Goal: Task Accomplishment & Management: Use online tool/utility

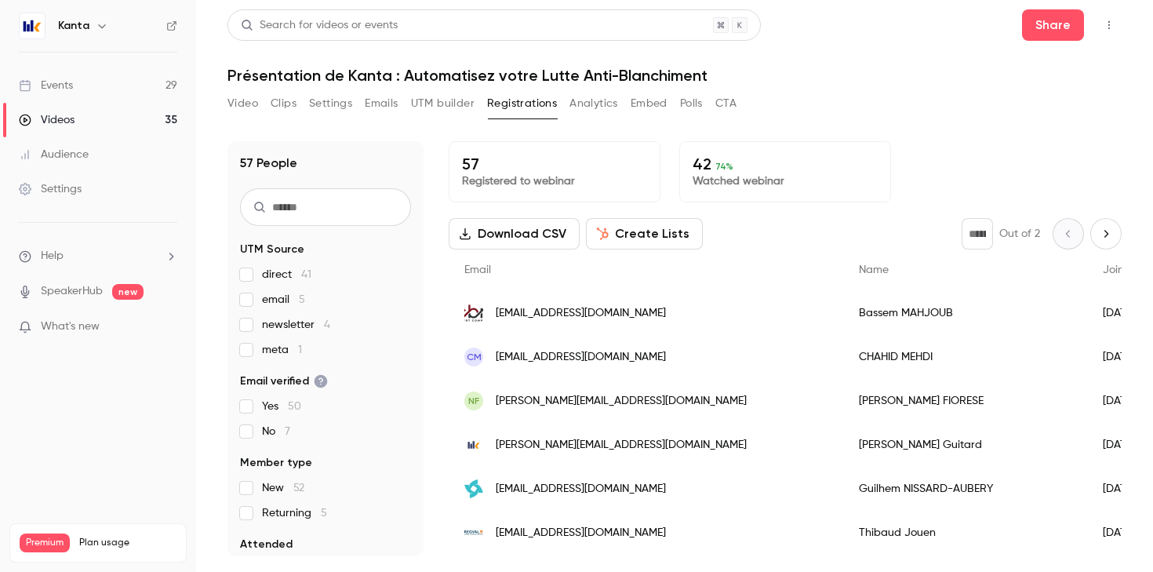
click at [131, 71] on link "Events 29" at bounding box center [98, 85] width 196 height 35
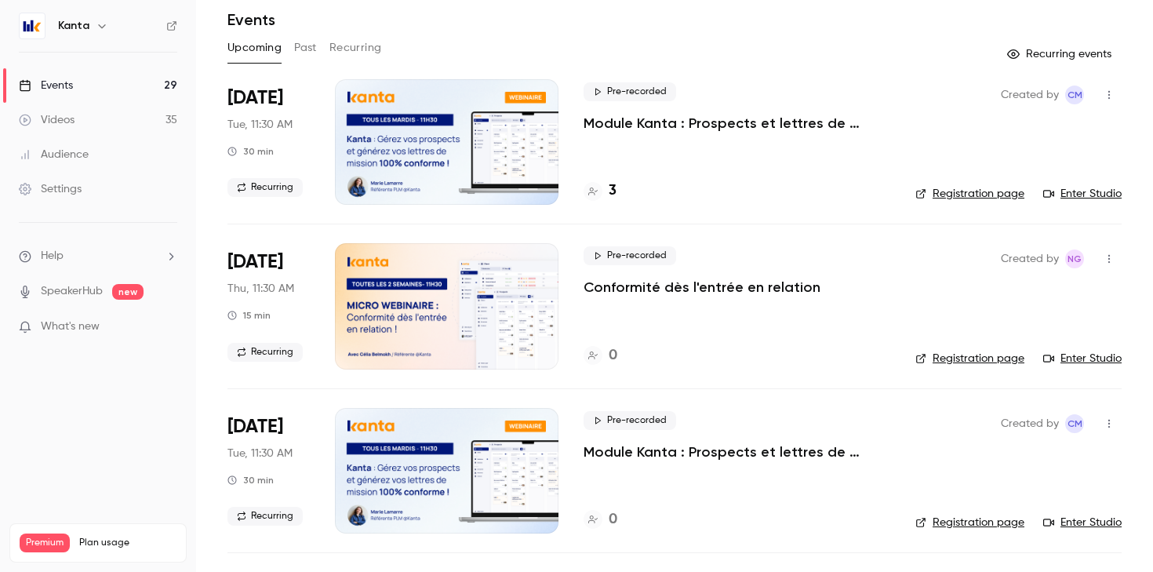
scroll to position [47, 0]
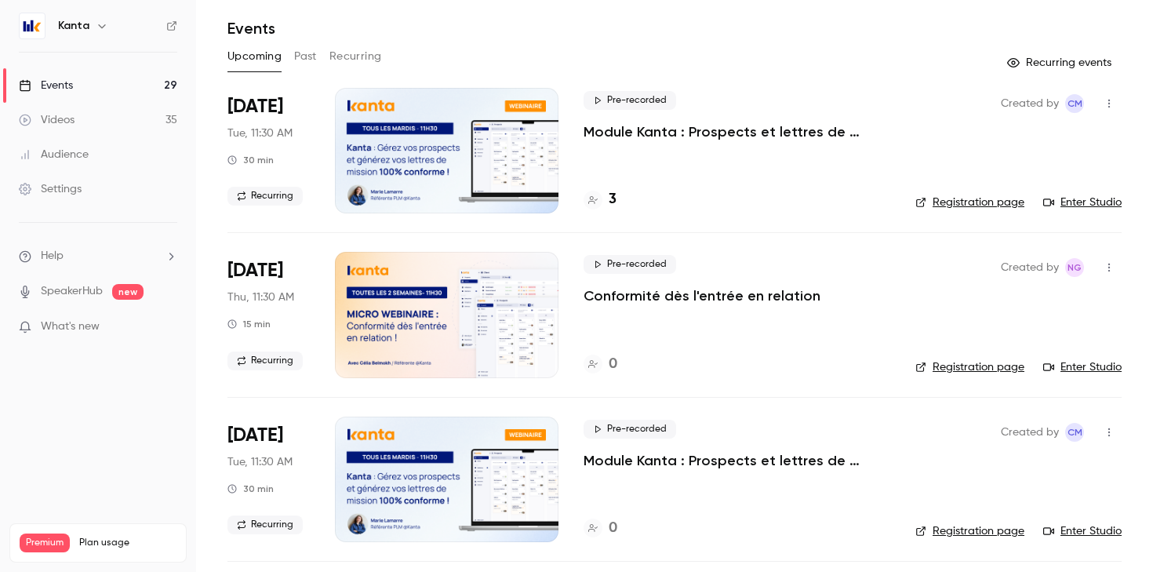
click at [313, 57] on button "Past" at bounding box center [305, 56] width 23 height 25
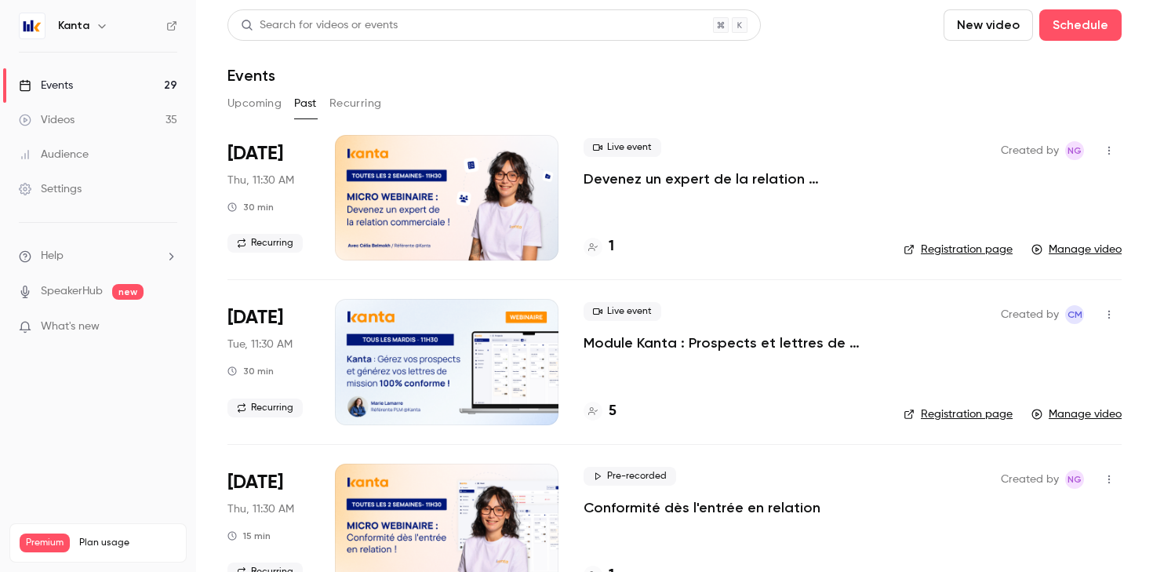
click at [246, 114] on button "Upcoming" at bounding box center [254, 103] width 54 height 25
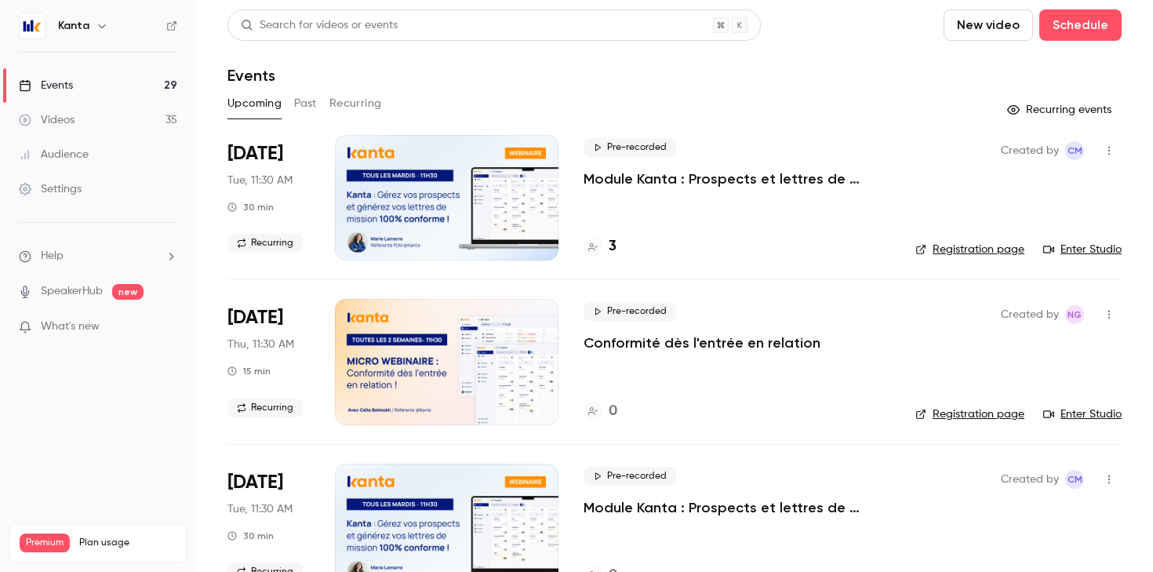
click at [309, 104] on button "Past" at bounding box center [305, 103] width 23 height 25
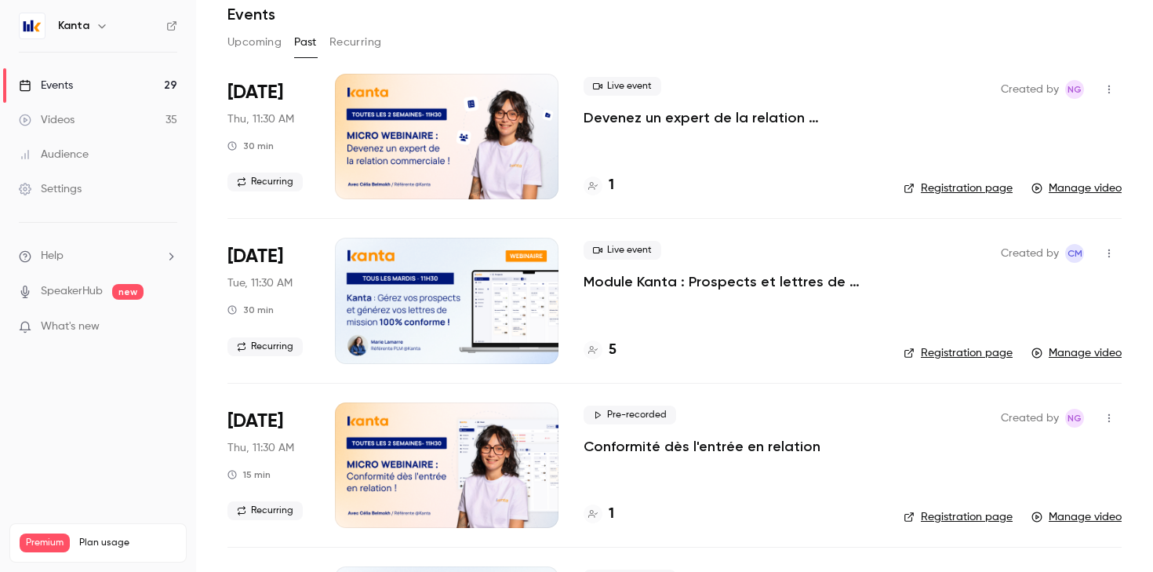
scroll to position [83, 0]
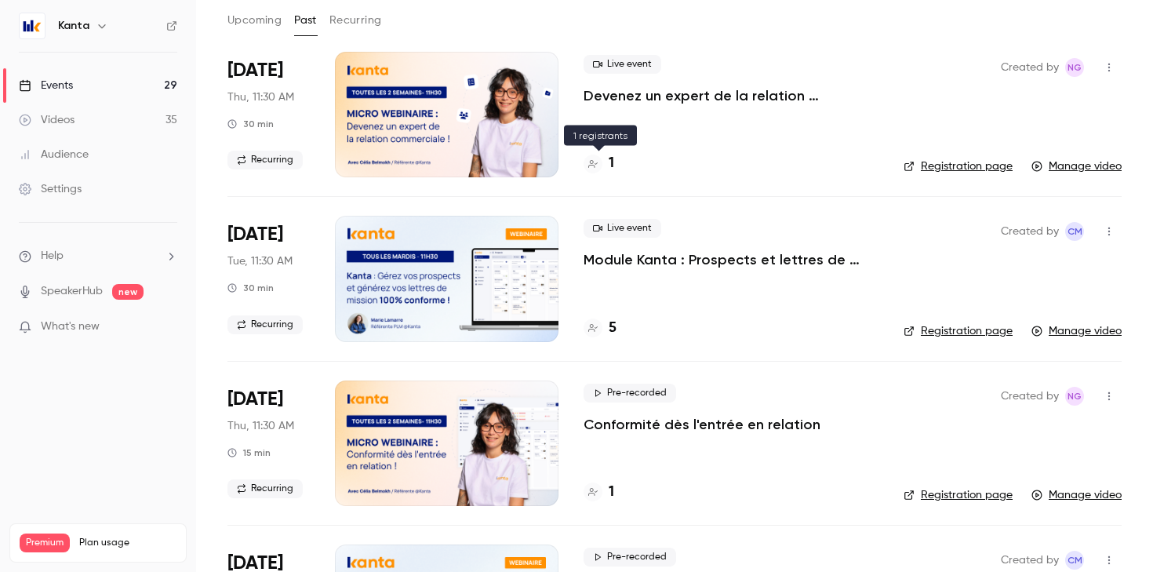
click at [609, 165] on h4 "1" at bounding box center [611, 163] width 5 height 21
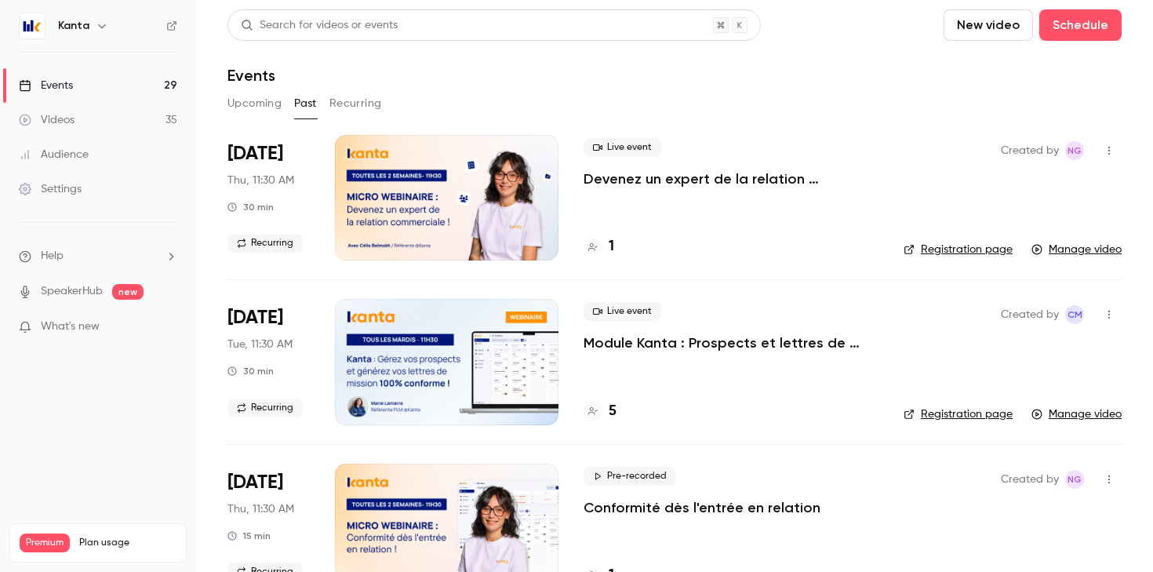
click at [244, 105] on button "Upcoming" at bounding box center [254, 103] width 54 height 25
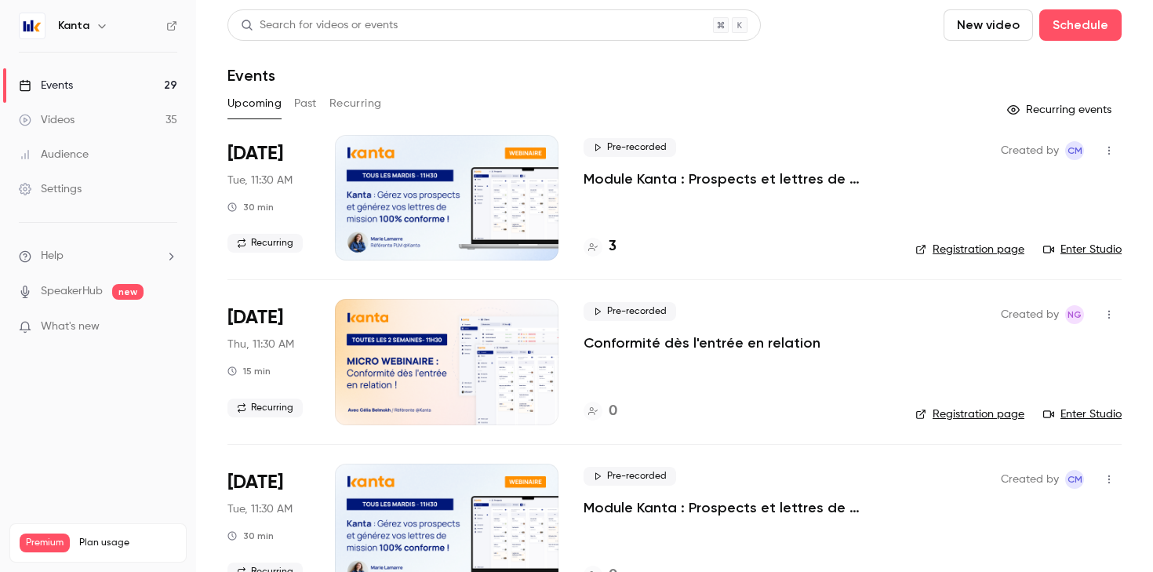
click at [340, 111] on button "Recurring" at bounding box center [355, 103] width 53 height 25
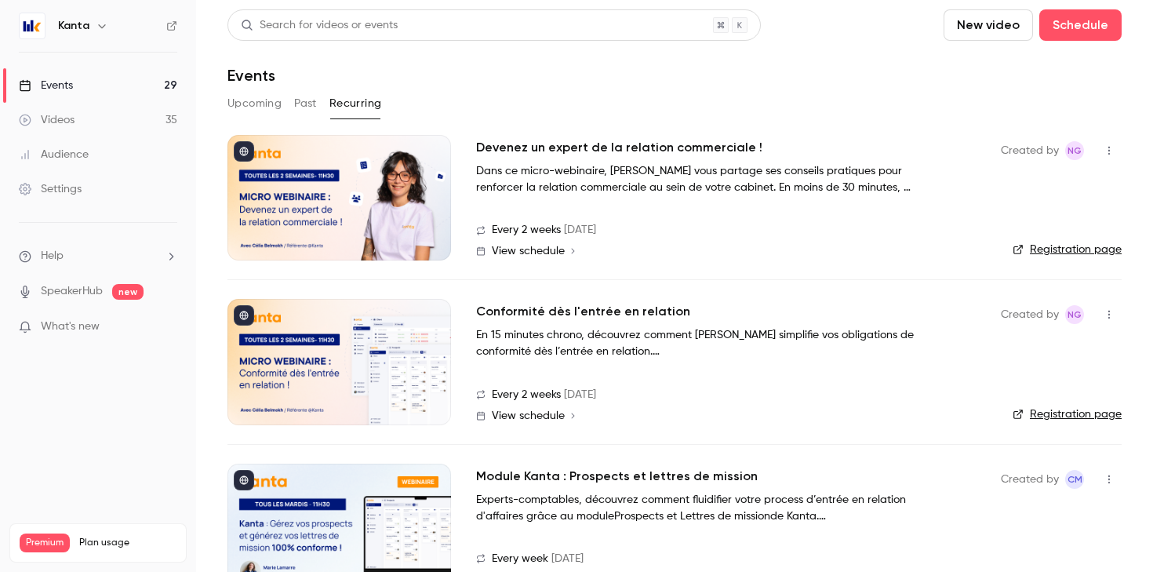
click at [414, 204] on div at bounding box center [339, 197] width 224 height 125
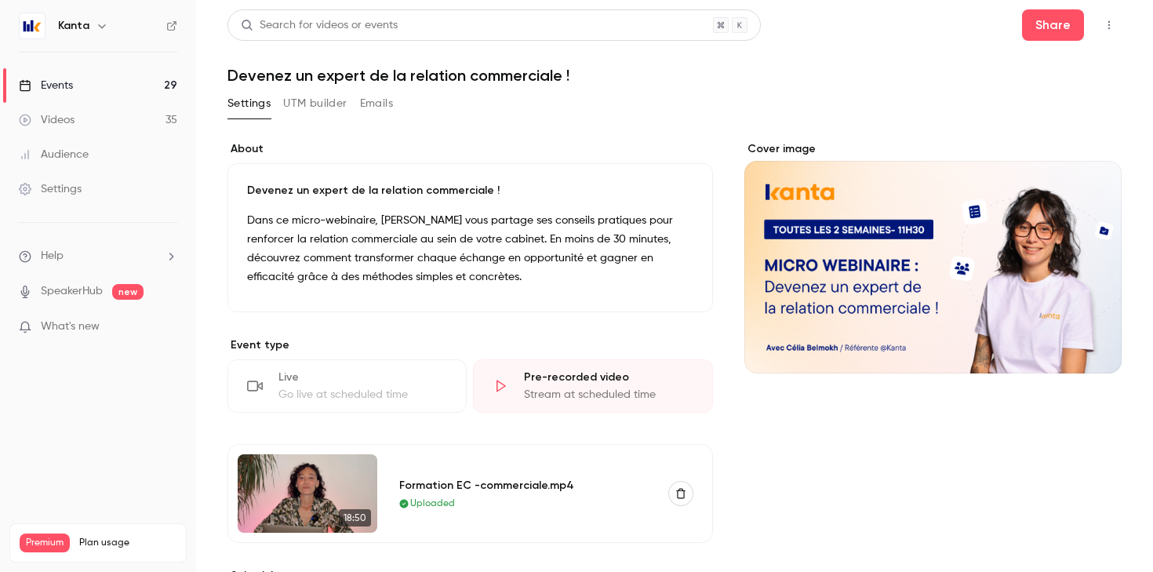
click at [137, 83] on link "Events 29" at bounding box center [98, 85] width 196 height 35
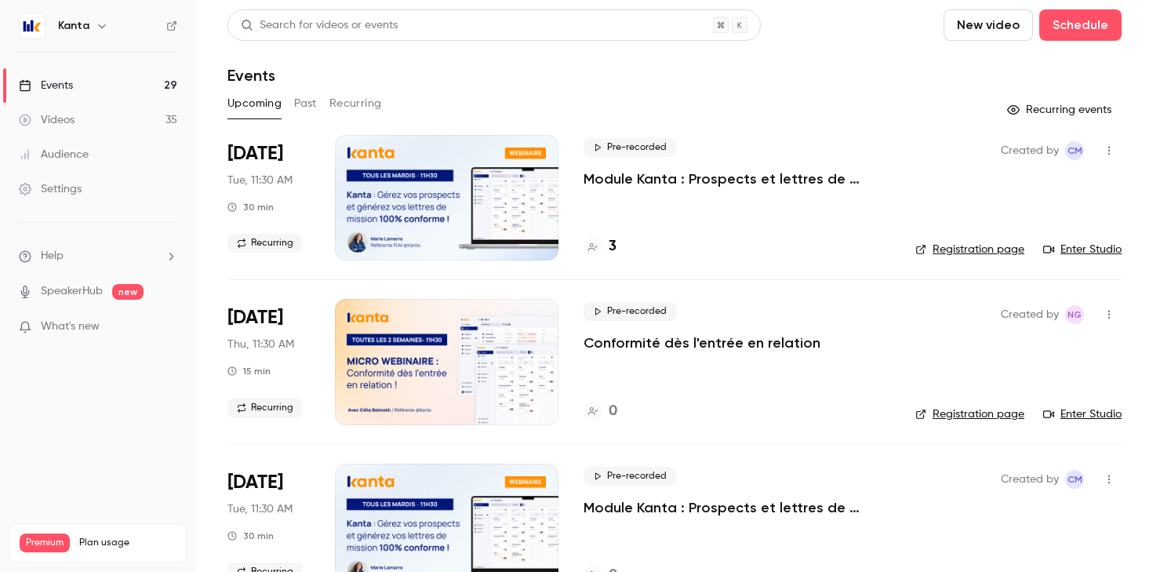
click at [368, 108] on button "Recurring" at bounding box center [355, 103] width 53 height 25
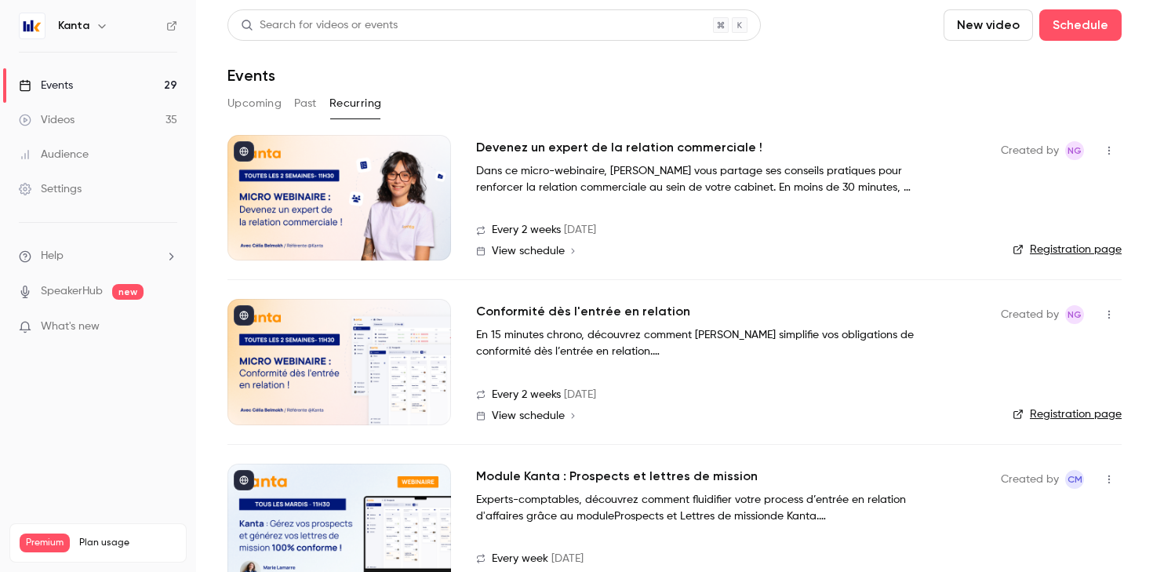
click at [305, 98] on button "Past" at bounding box center [305, 103] width 23 height 25
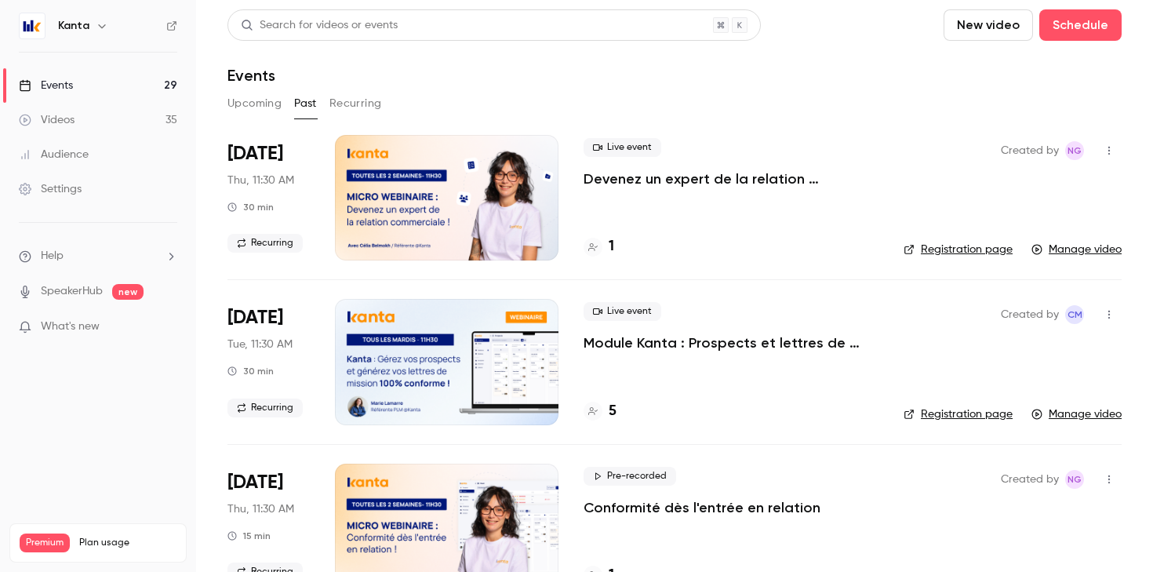
click at [259, 98] on button "Upcoming" at bounding box center [254, 103] width 54 height 25
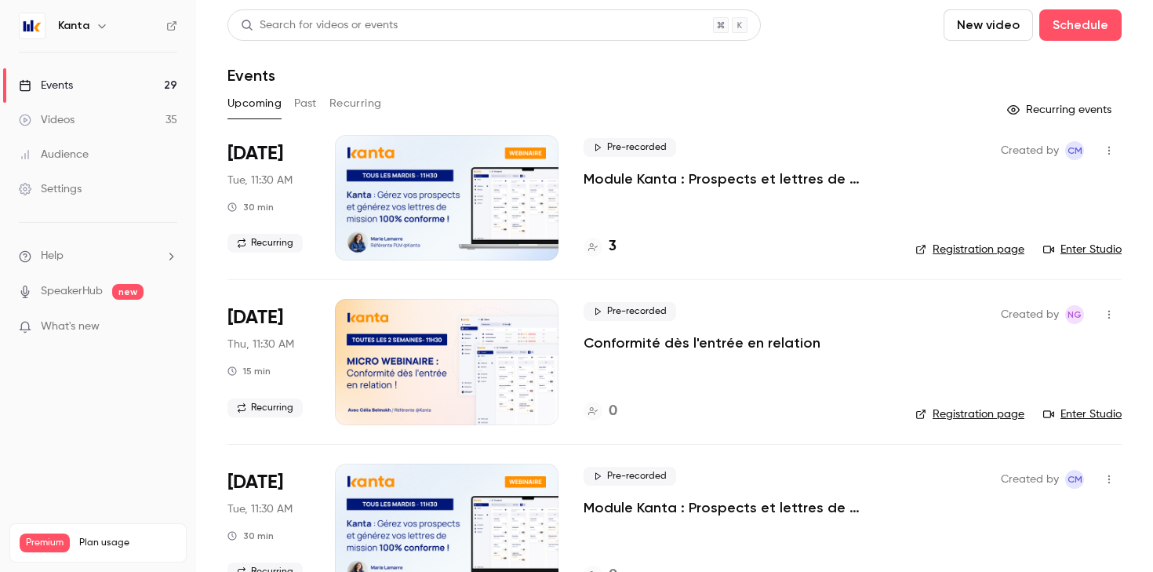
click at [304, 99] on button "Past" at bounding box center [305, 103] width 23 height 25
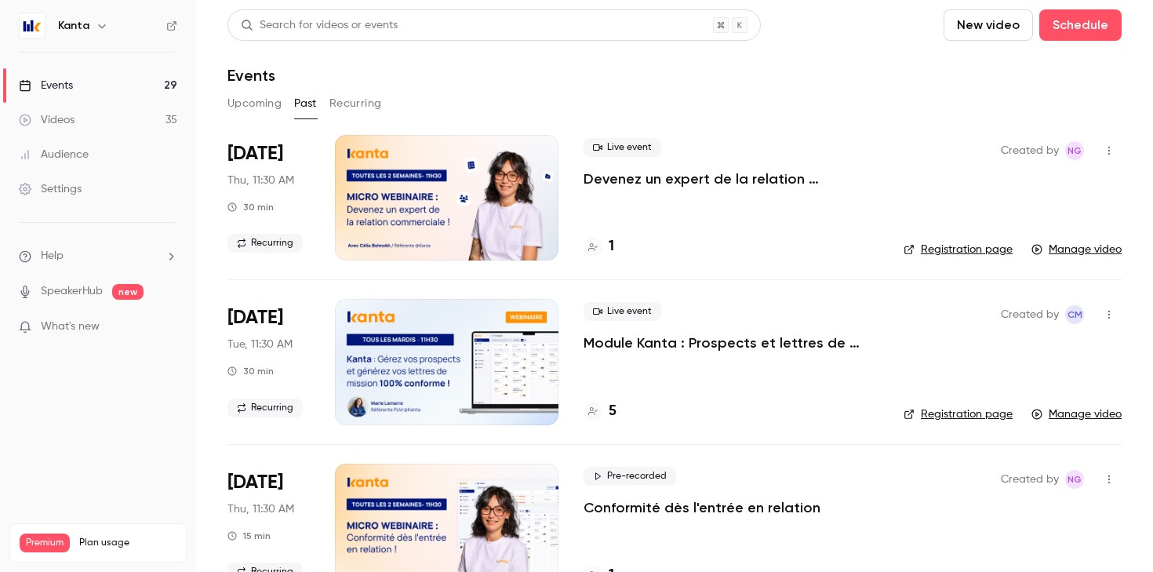
click at [345, 100] on button "Recurring" at bounding box center [355, 103] width 53 height 25
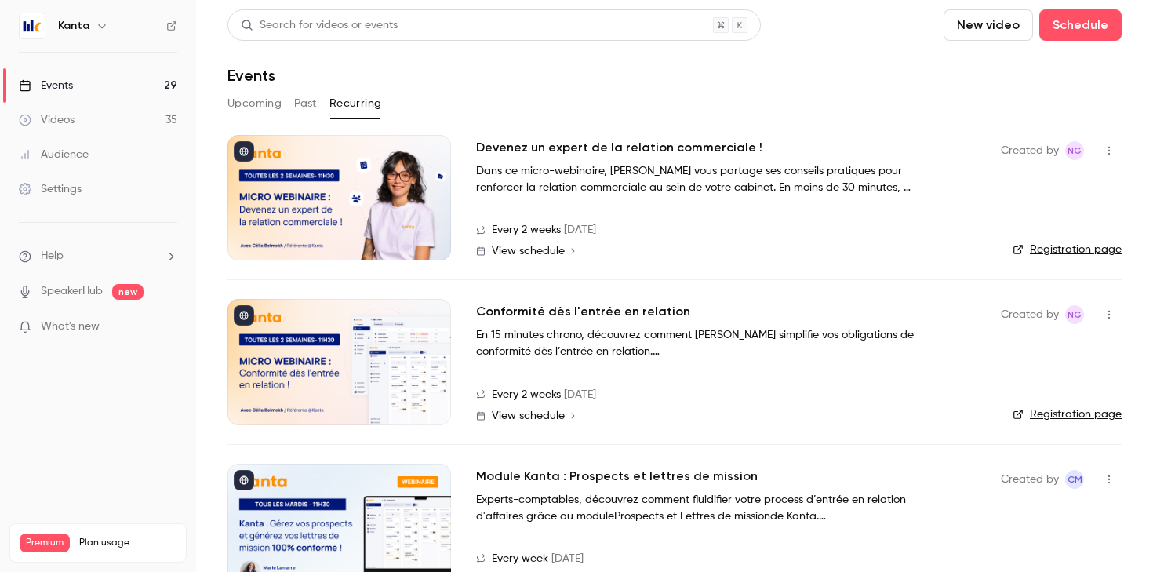
click at [259, 100] on button "Upcoming" at bounding box center [254, 103] width 54 height 25
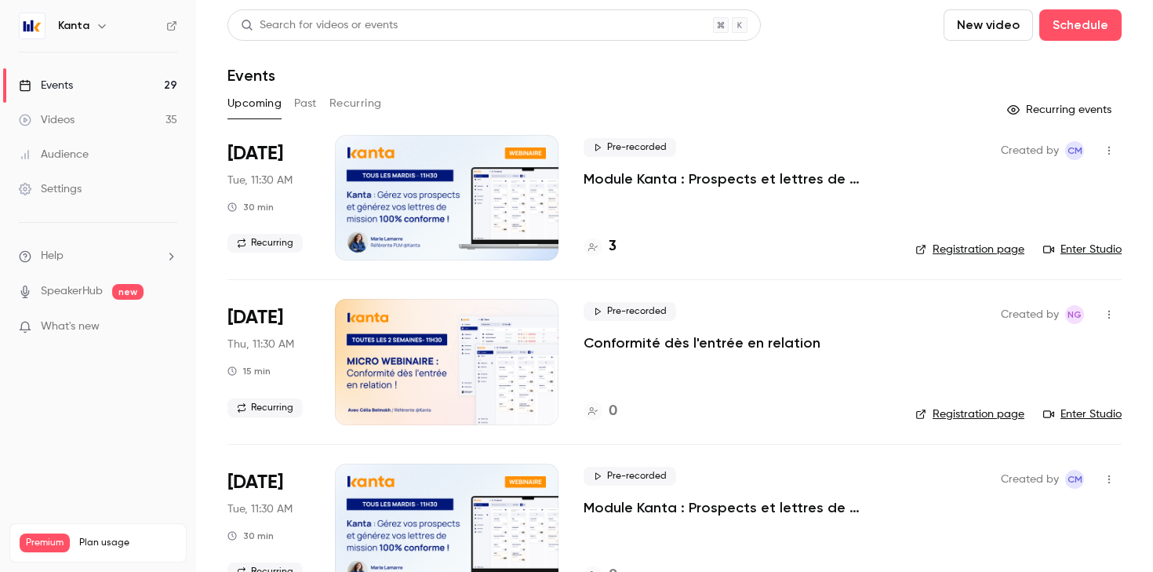
click at [365, 102] on button "Recurring" at bounding box center [355, 103] width 53 height 25
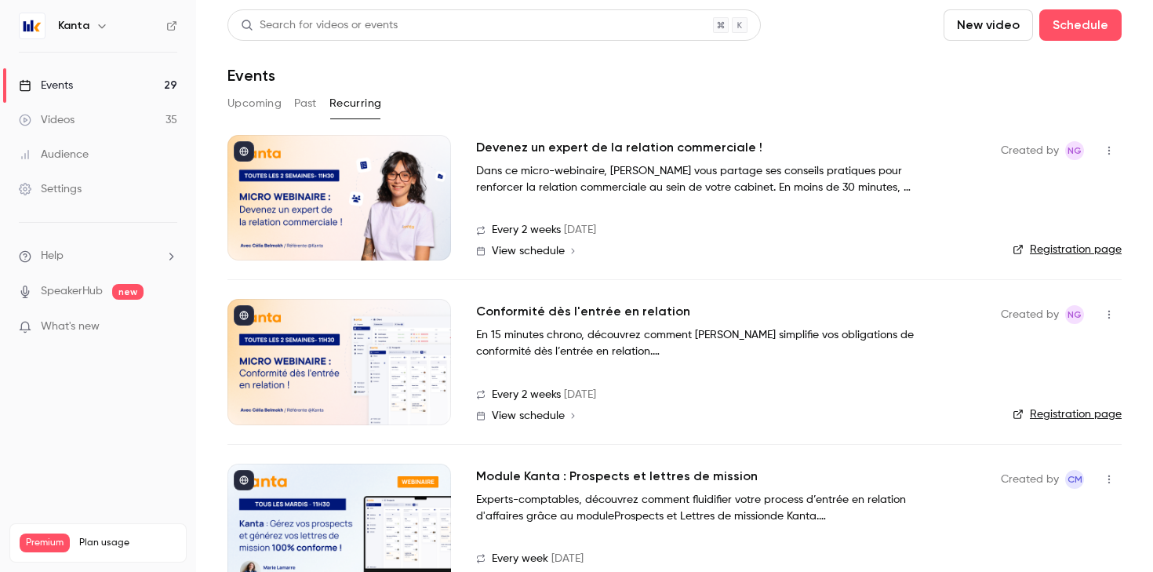
click at [253, 98] on button "Upcoming" at bounding box center [254, 103] width 54 height 25
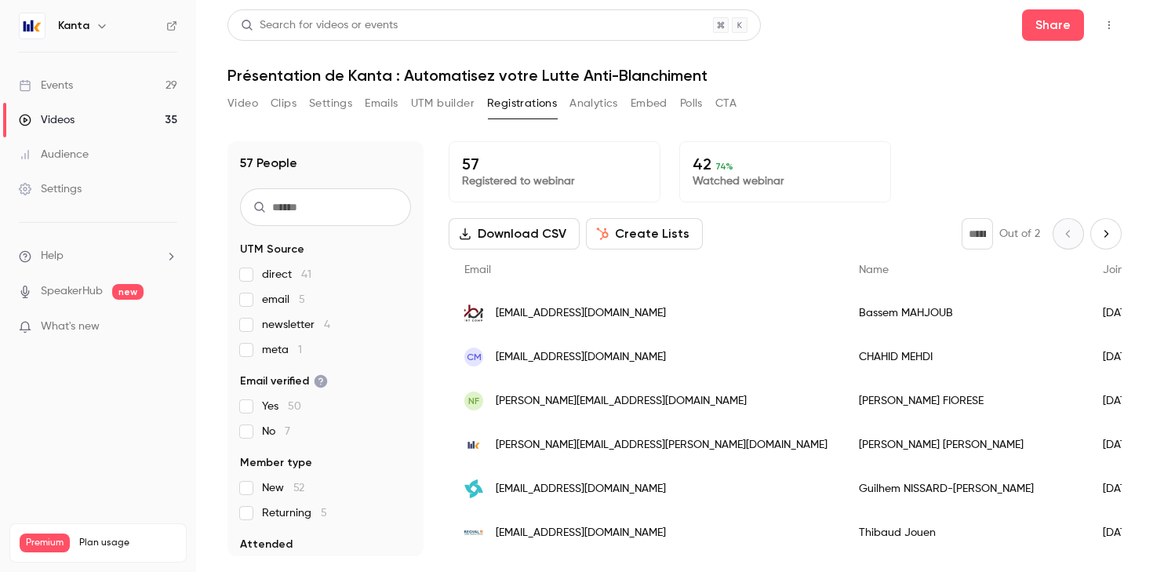
click at [89, 88] on link "Events 29" at bounding box center [98, 85] width 196 height 35
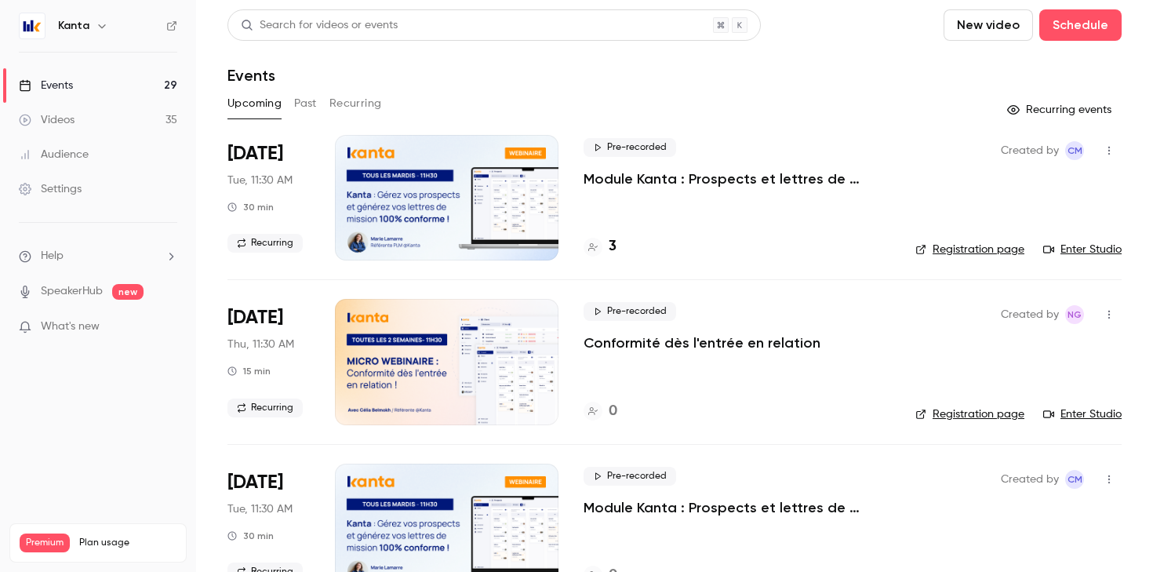
click at [306, 97] on button "Past" at bounding box center [305, 103] width 23 height 25
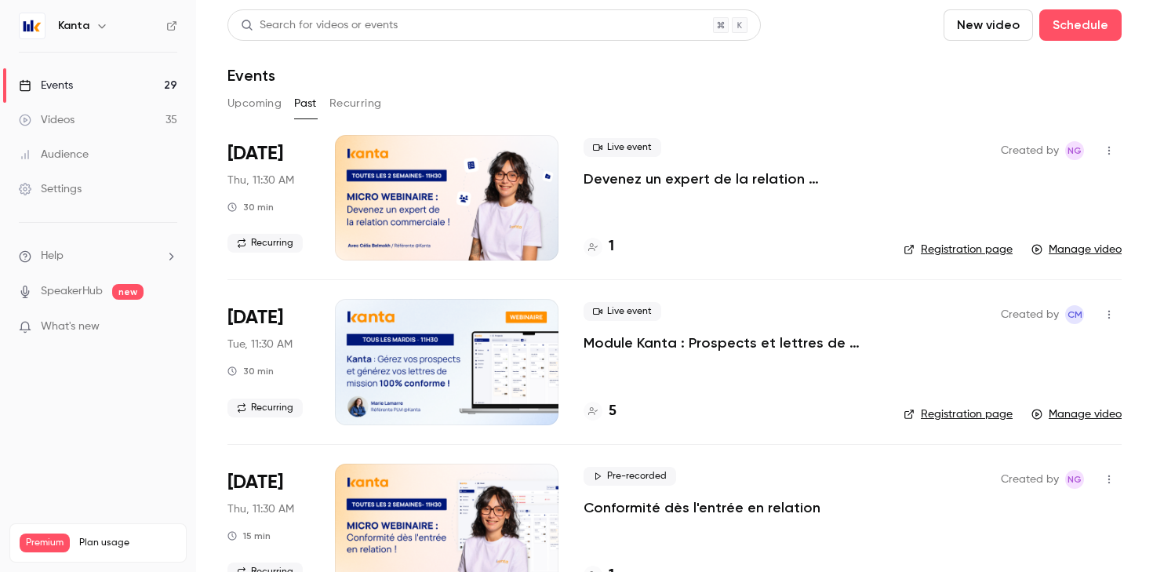
click at [655, 202] on div "Live event Devenez un expert de la relation commerciale ! 1" at bounding box center [731, 197] width 295 height 125
click at [638, 181] on p "Devenez un expert de la relation commerciale !" at bounding box center [731, 178] width 295 height 19
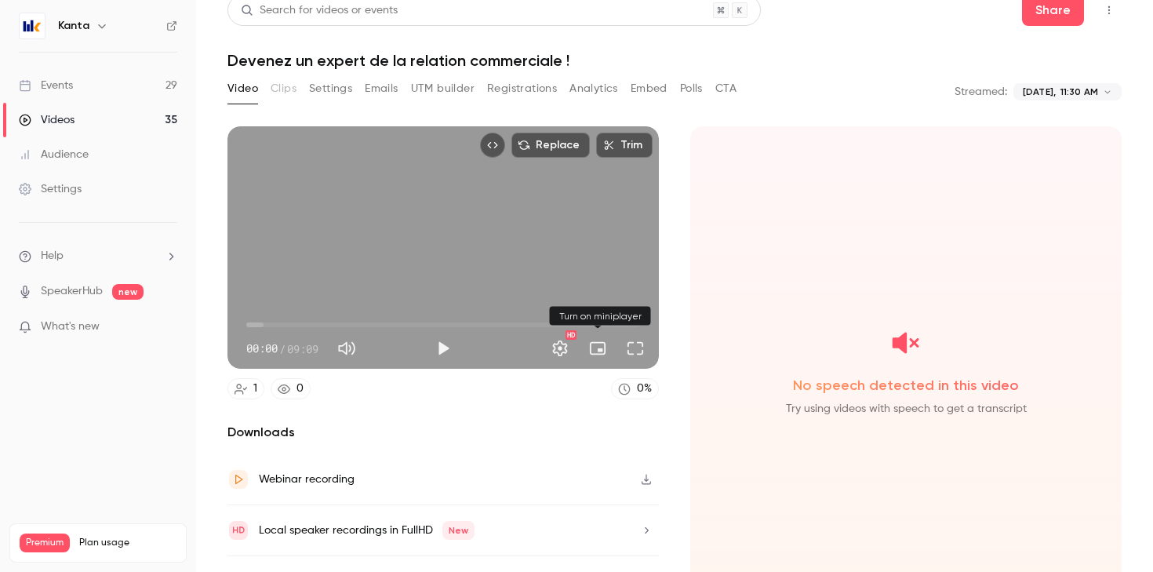
scroll to position [1, 0]
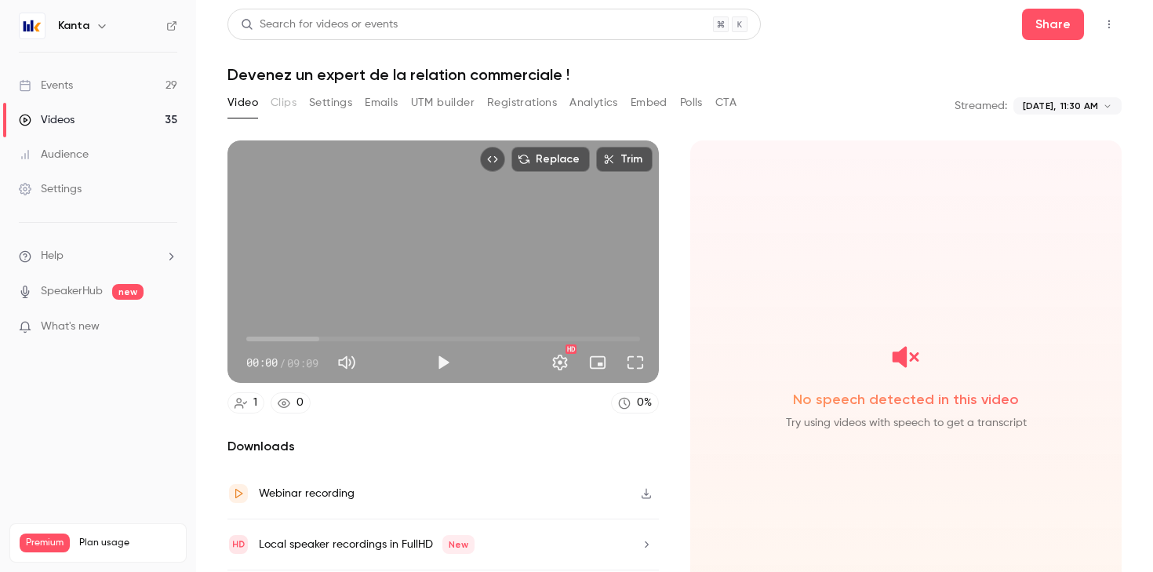
click at [556, 155] on button "Replace" at bounding box center [550, 159] width 78 height 25
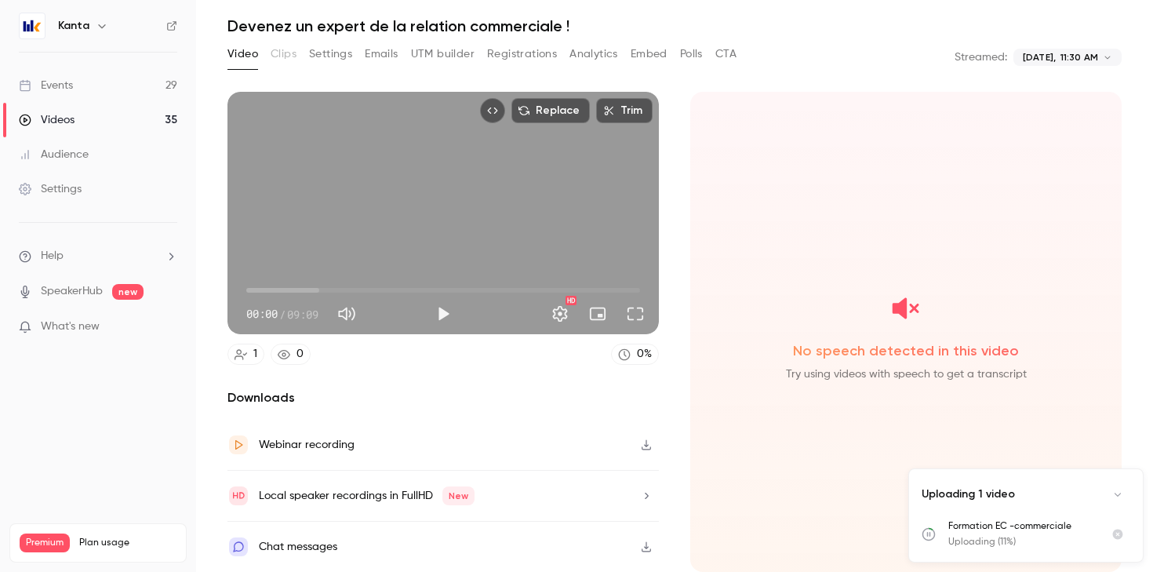
scroll to position [0, 0]
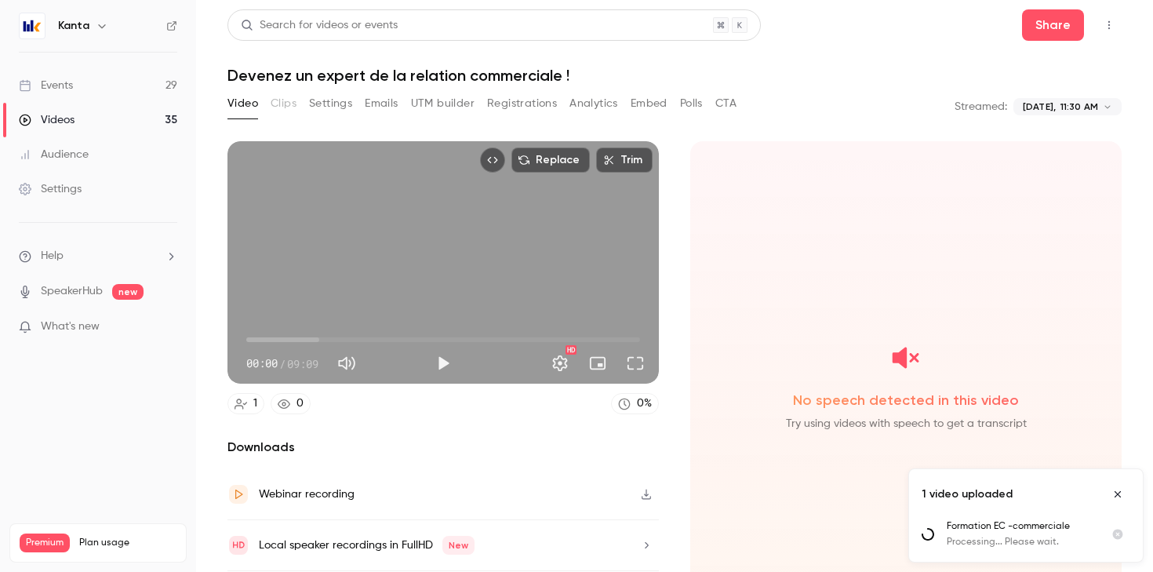
click at [664, 435] on section "Replace Trim 00:00 00:00 / 09:09 HD 1 0 0 % Downloads Webinar recording Local s…" at bounding box center [674, 336] width 894 height 391
click at [866, 96] on div "**********" at bounding box center [674, 106] width 894 height 31
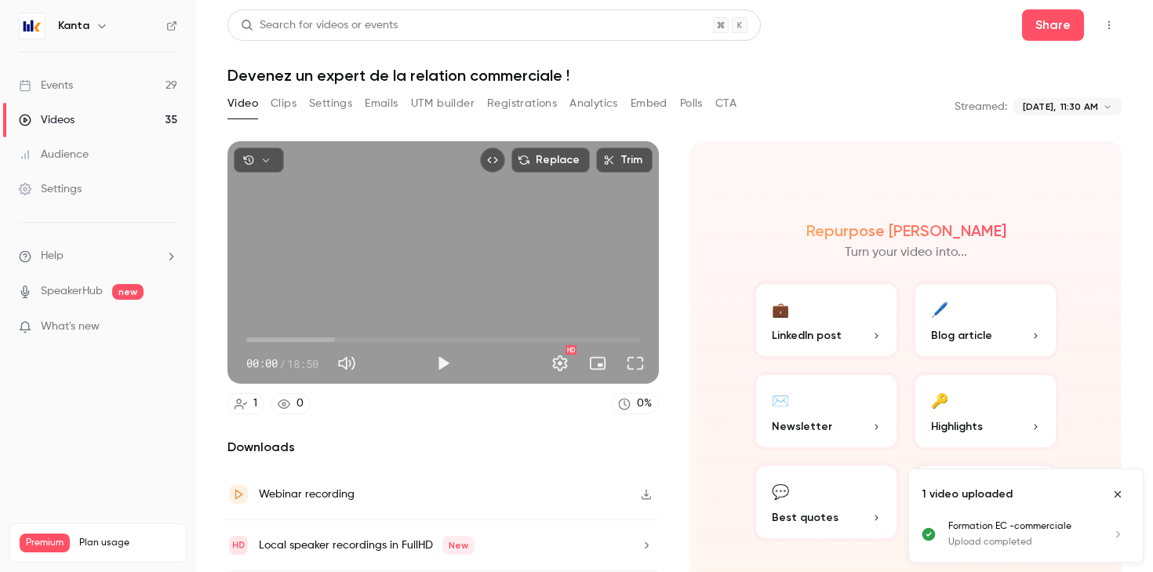
click at [118, 80] on link "Events 29" at bounding box center [98, 85] width 196 height 35
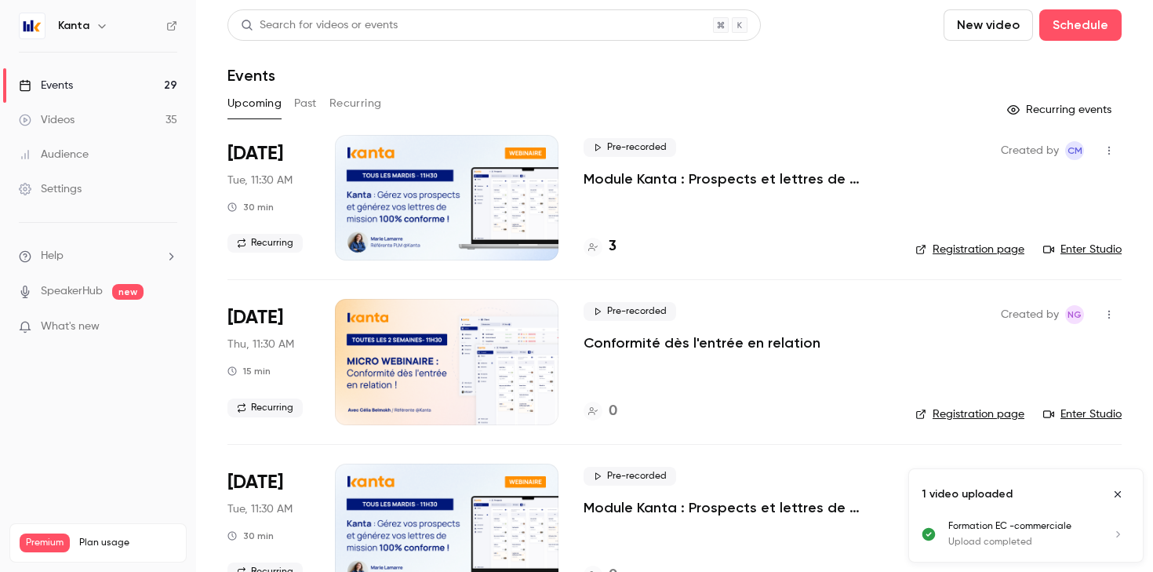
click at [313, 106] on button "Past" at bounding box center [305, 103] width 23 height 25
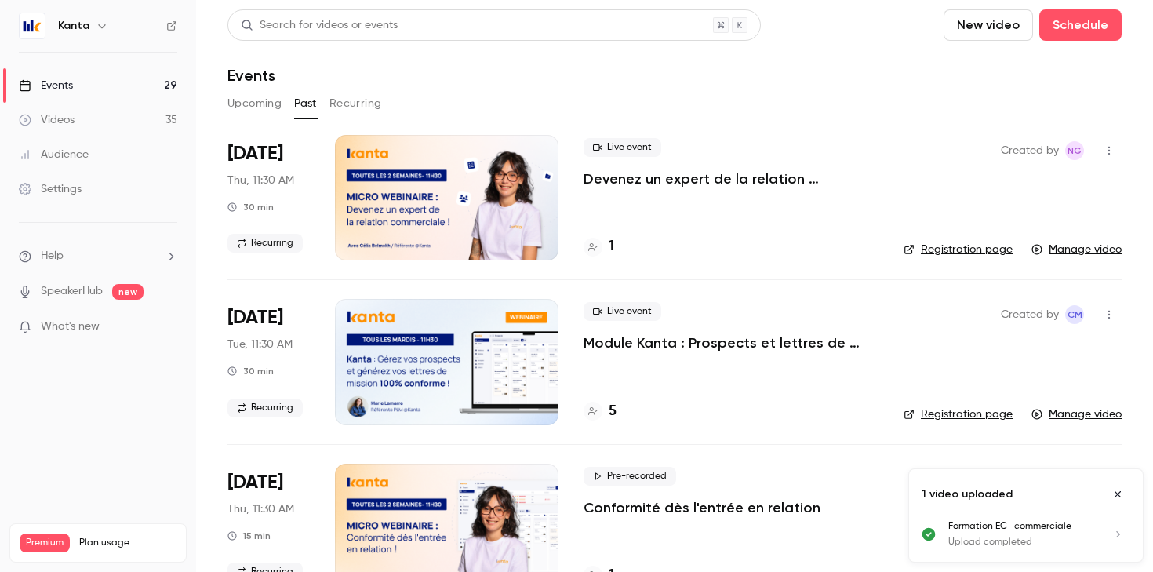
click at [676, 224] on div "Live event Devenez un expert de la relation commerciale ! 1" at bounding box center [731, 197] width 295 height 125
click at [452, 198] on div at bounding box center [447, 197] width 224 height 125
